Goal: Task Accomplishment & Management: Complete application form

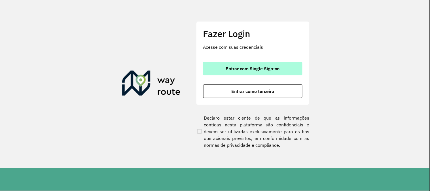
click at [260, 73] on button "Entrar com Single Sign-on" at bounding box center [252, 69] width 99 height 14
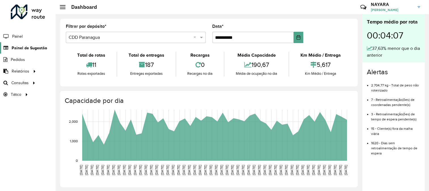
click at [41, 49] on span "Painel de Sugestão" at bounding box center [29, 48] width 35 height 6
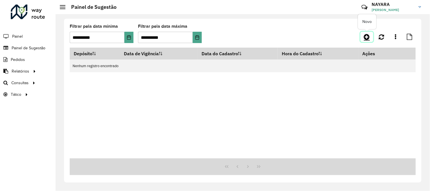
click at [368, 41] on link at bounding box center [367, 37] width 13 height 10
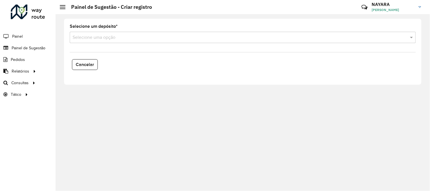
click at [132, 36] on input "text" at bounding box center [237, 37] width 329 height 7
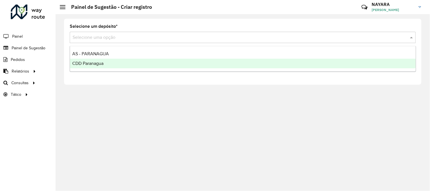
drag, startPoint x: 131, startPoint y: 58, endPoint x: 129, endPoint y: 63, distance: 5.2
click at [129, 63] on div "AS - PARANAGUA CDD Paranagua" at bounding box center [243, 58] width 346 height 19
click at [129, 63] on div "CDD Paranagua" at bounding box center [243, 64] width 346 height 10
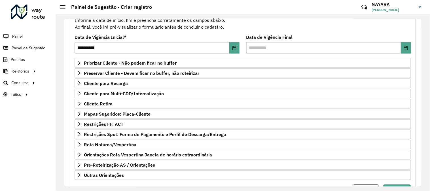
scroll to position [92, 0]
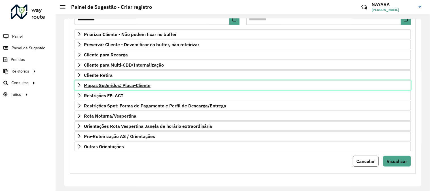
click at [118, 83] on span "Mapas Sugeridos: Placa-Cliente" at bounding box center [117, 85] width 67 height 5
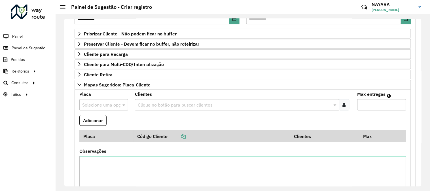
click at [95, 103] on input "text" at bounding box center [98, 105] width 32 height 7
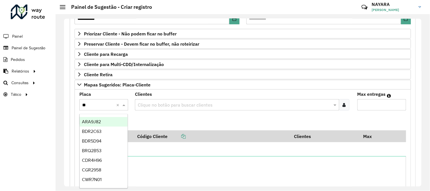
type input "***"
click at [98, 121] on span "REC0001" at bounding box center [91, 121] width 18 height 5
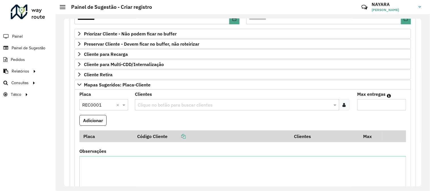
click at [347, 101] on div at bounding box center [344, 104] width 10 height 11
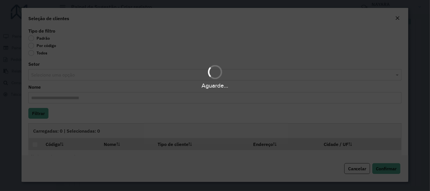
click at [60, 45] on div "Aguarde..." at bounding box center [215, 95] width 430 height 191
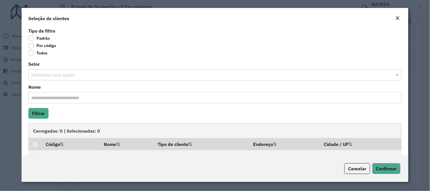
click at [48, 46] on label "Por código" at bounding box center [42, 46] width 28 height 6
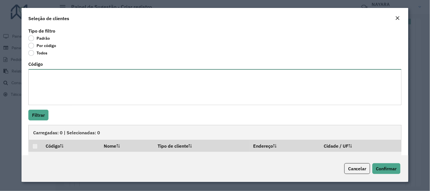
click at [107, 90] on textarea "Código" at bounding box center [214, 87] width 373 height 36
paste textarea "***** ****"
type textarea "***** ****"
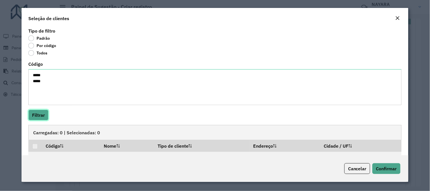
click at [39, 117] on button "Filtrar" at bounding box center [38, 115] width 20 height 11
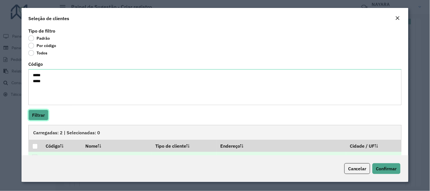
scroll to position [26, 0]
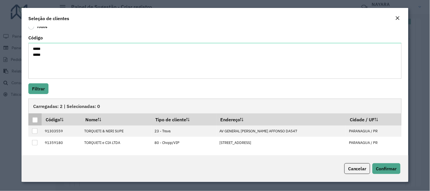
click at [36, 121] on div at bounding box center [34, 119] width 5 height 5
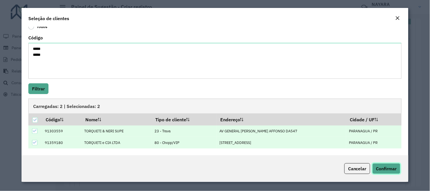
click at [384, 167] on span "Confirmar" at bounding box center [386, 169] width 21 height 6
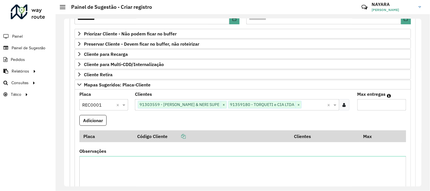
click at [369, 107] on input "Max entregas" at bounding box center [382, 104] width 49 height 11
type input "*"
click at [103, 120] on button "Adicionar" at bounding box center [92, 120] width 27 height 11
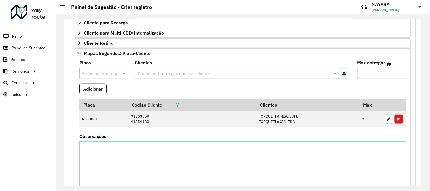
scroll to position [0, 0]
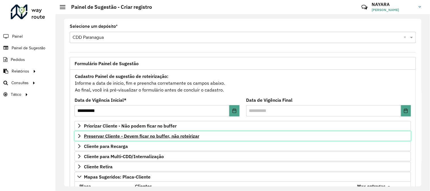
click at [151, 138] on span "Preservar Cliente - Devem ficar no buffer, não roteirizar" at bounding box center [141, 136] width 115 height 5
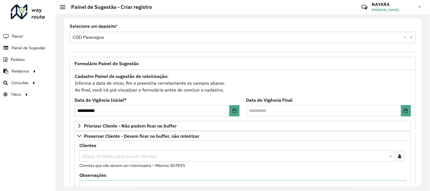
click at [398, 156] on icon at bounding box center [399, 156] width 3 height 5
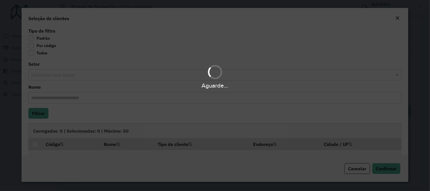
click at [38, 55] on div "Aguarde..." at bounding box center [215, 95] width 430 height 191
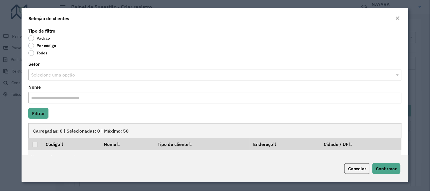
click at [48, 47] on label "Por código" at bounding box center [42, 46] width 28 height 6
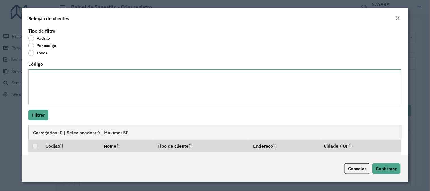
click at [49, 83] on textarea "Código" at bounding box center [214, 87] width 373 height 36
paste textarea "******** ****** ****** ****** ****** *****"
type textarea "******** ****** ****** ****** ****** *****"
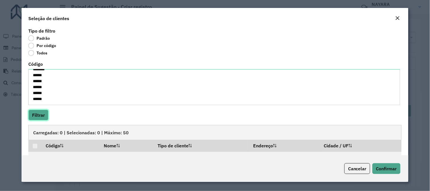
click at [39, 112] on button "Filtrar" at bounding box center [38, 115] width 20 height 11
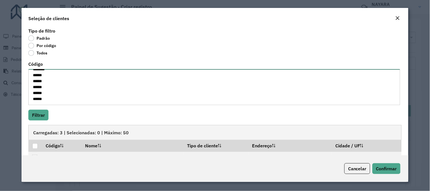
scroll to position [0, 0]
drag, startPoint x: 62, startPoint y: 100, endPoint x: 0, endPoint y: 17, distance: 103.2
click at [0, 17] on modal-container "Seleção de clientes Tipo de filtro Padrão Por código Todos Código ******** ****…" at bounding box center [215, 95] width 430 height 191
paste textarea "**** ***** ***** **** ***** *****"
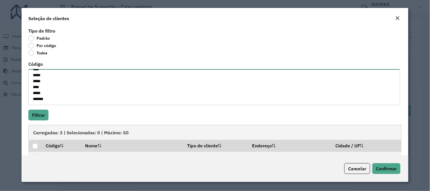
type textarea "**** ***** ***** **** ***** *****"
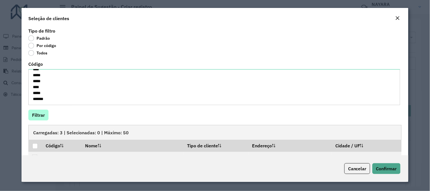
drag, startPoint x: 24, startPoint y: 116, endPoint x: 29, endPoint y: 113, distance: 5.7
click at [27, 114] on div "Tipo de filtro Padrão Por código Todos Código **** ***** ***** **** ***** *****…" at bounding box center [215, 91] width 387 height 129
click at [30, 112] on button "Filtrar" at bounding box center [38, 115] width 20 height 11
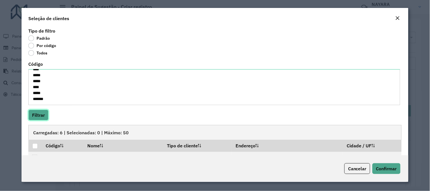
scroll to position [31, 0]
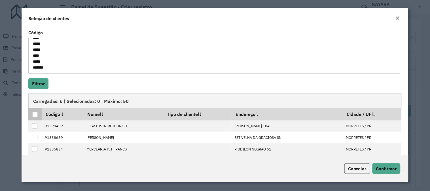
click at [36, 114] on div at bounding box center [34, 114] width 5 height 5
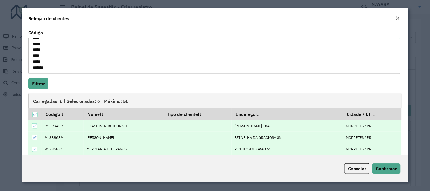
click at [397, 176] on div "Cancelar Confirmar" at bounding box center [215, 168] width 387 height 27
click at [395, 169] on span "Confirmar" at bounding box center [386, 169] width 21 height 6
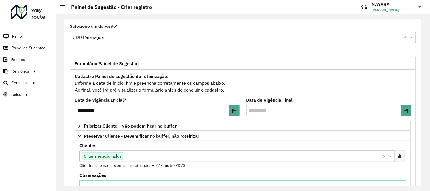
scroll to position [94, 0]
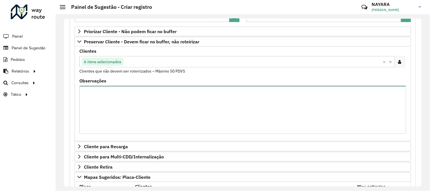
click at [125, 115] on textarea "Observações" at bounding box center [242, 110] width 327 height 48
type textarea "**********"
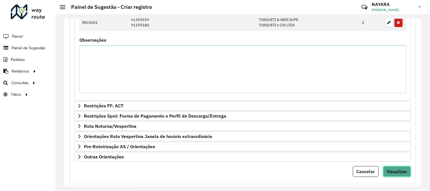
click at [400, 172] on span "Visualizar" at bounding box center [397, 172] width 20 height 6
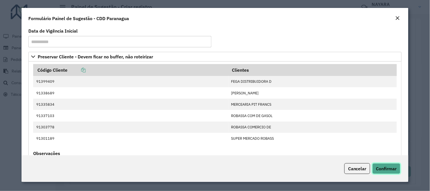
click at [395, 165] on button "Confirmar" at bounding box center [387, 168] width 28 height 11
